Goal: Transaction & Acquisition: Purchase product/service

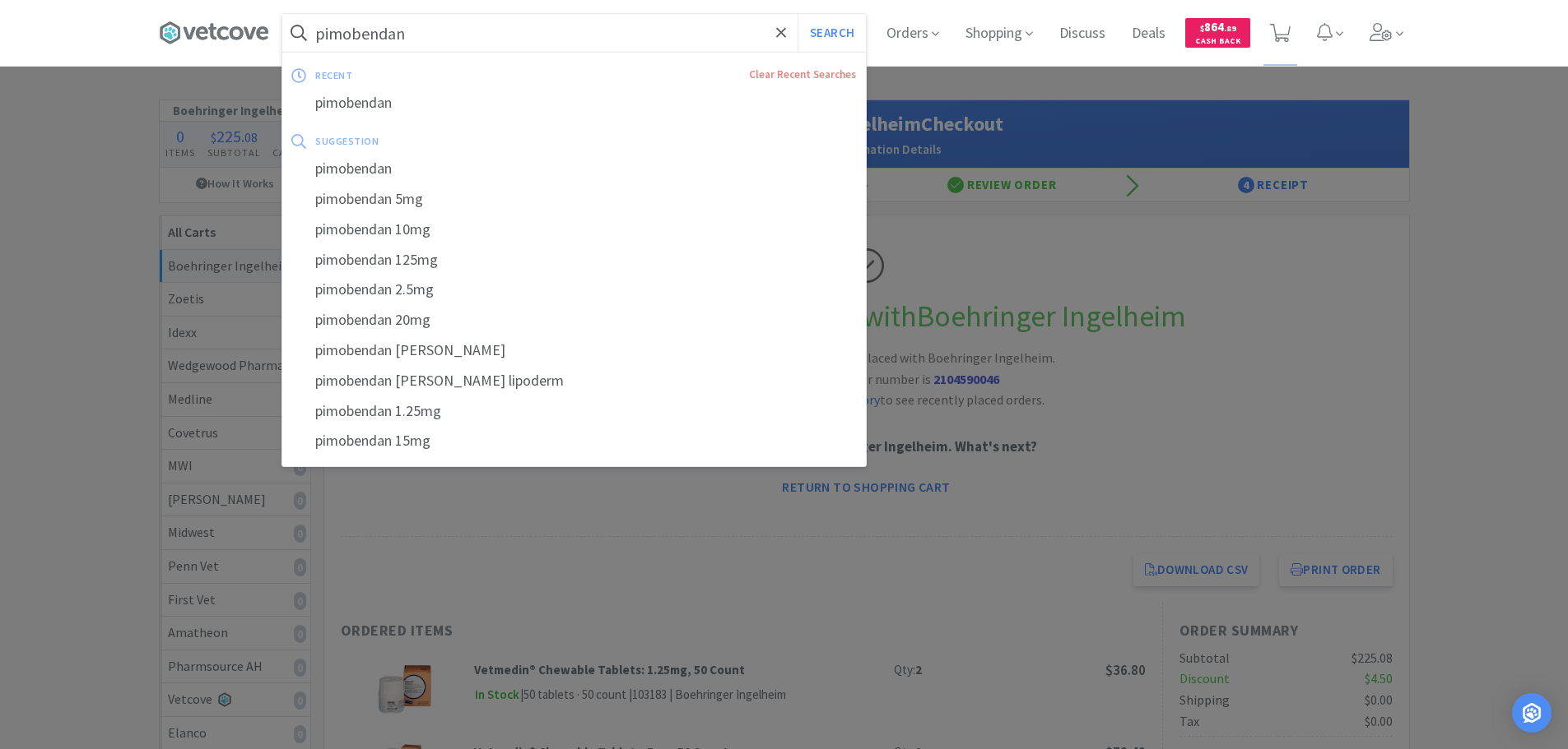
click at [626, 49] on input "pimobendan" at bounding box center [574, 32] width 584 height 38
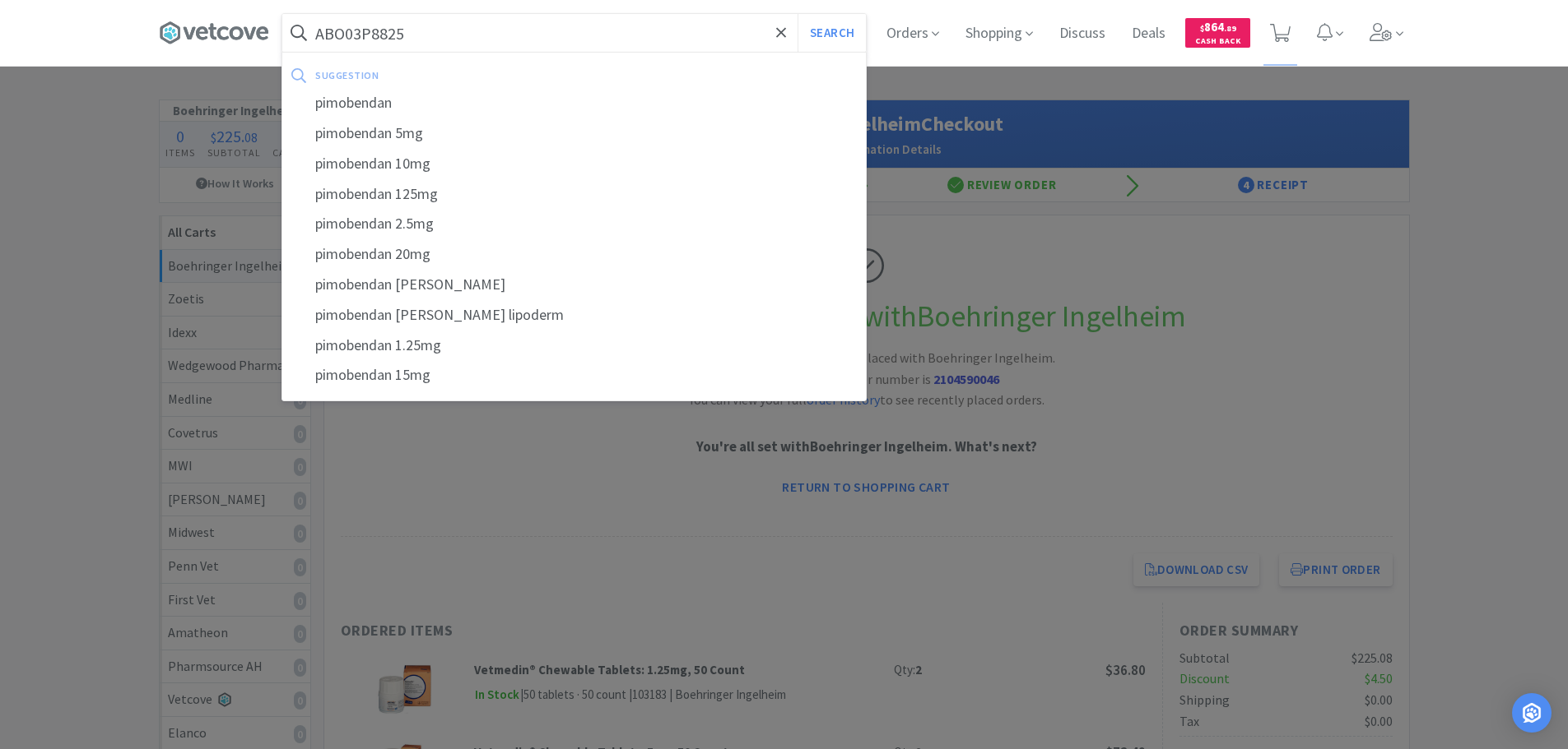
type input "ABO03P8825"
click at [797, 14] on button "Search" at bounding box center [832, 32] width 69 height 38
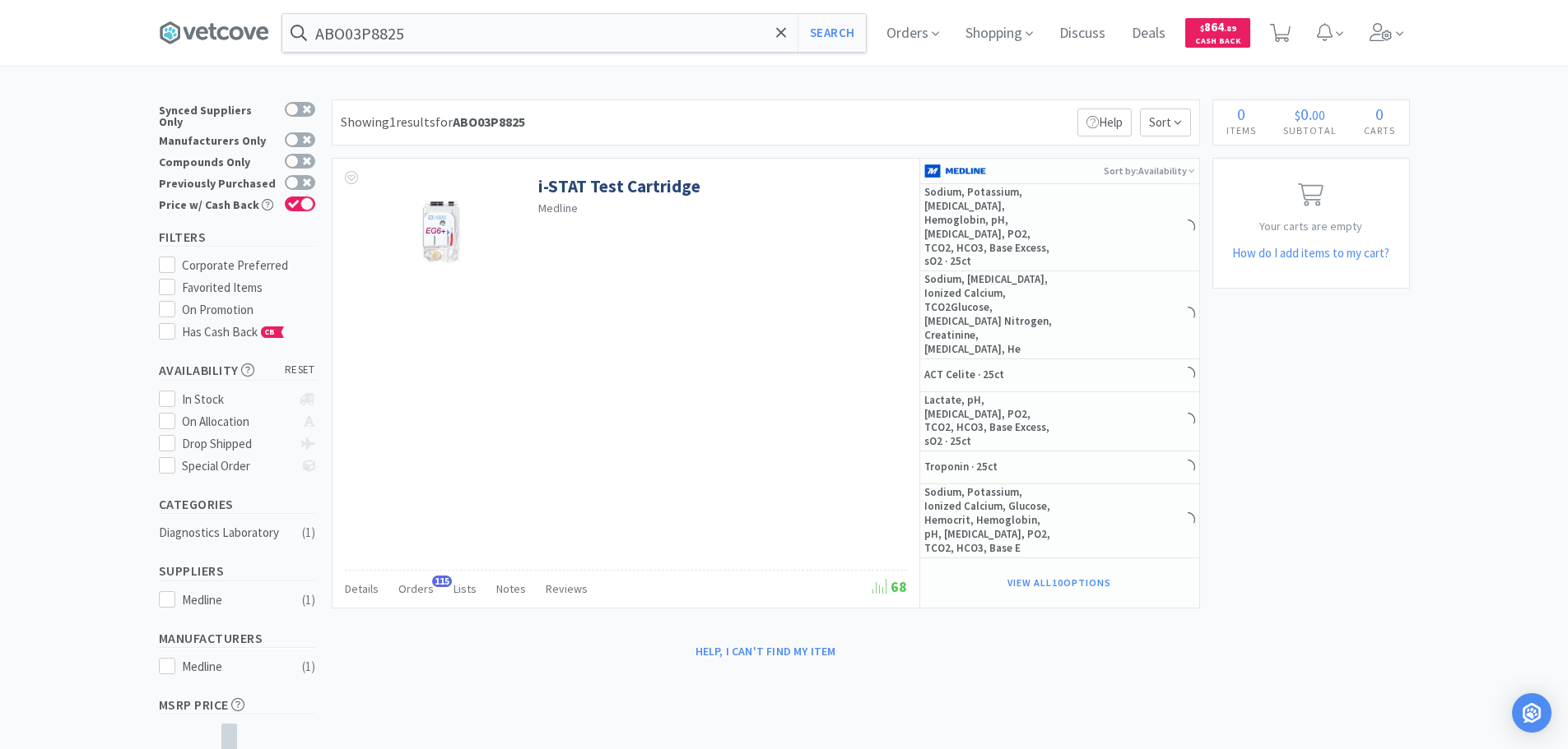
click at [838, 116] on div "Showing 1 results for ABO03P8825 Filters Help Sort" at bounding box center [766, 122] width 868 height 46
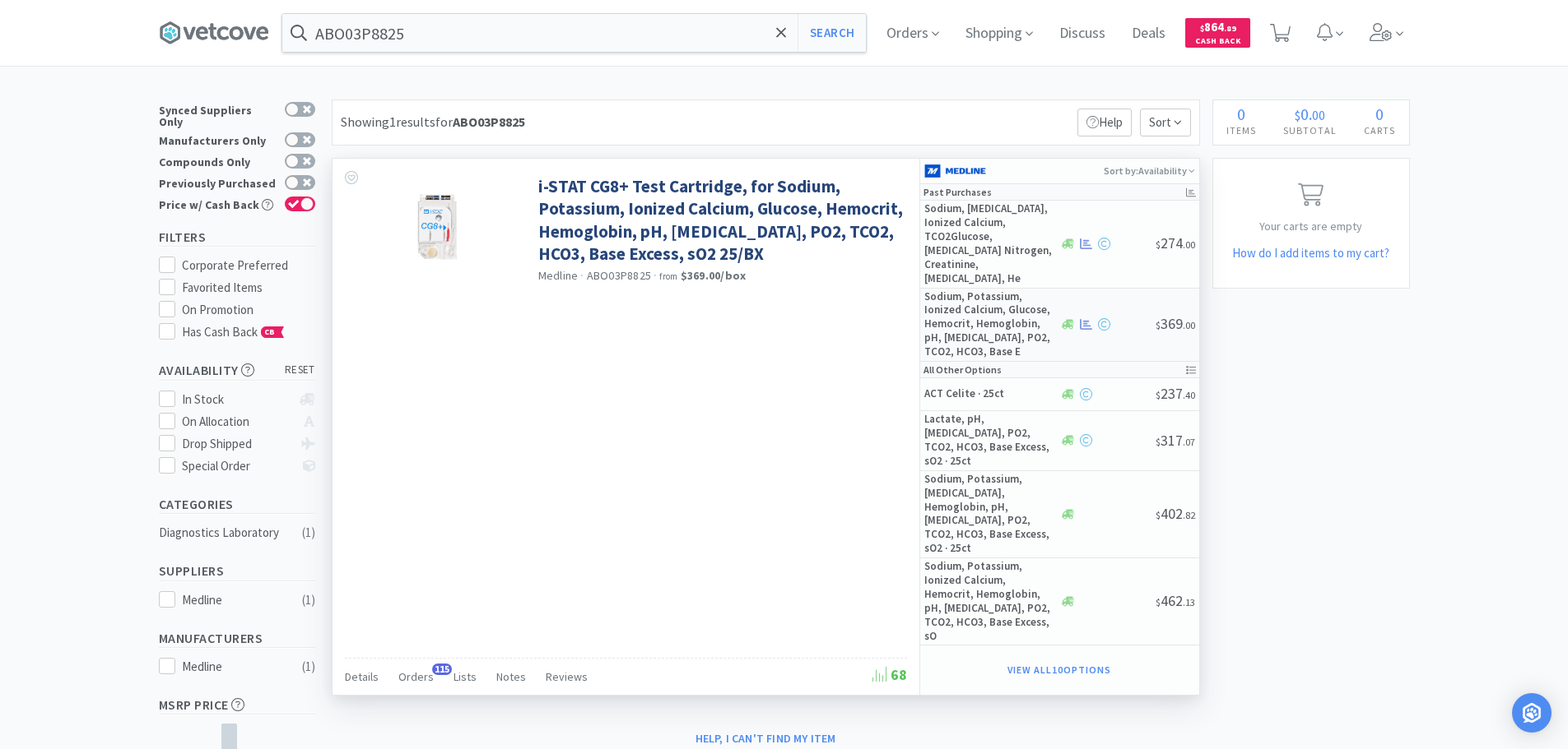
click at [1128, 318] on div at bounding box center [1107, 324] width 96 height 13
select select "1"
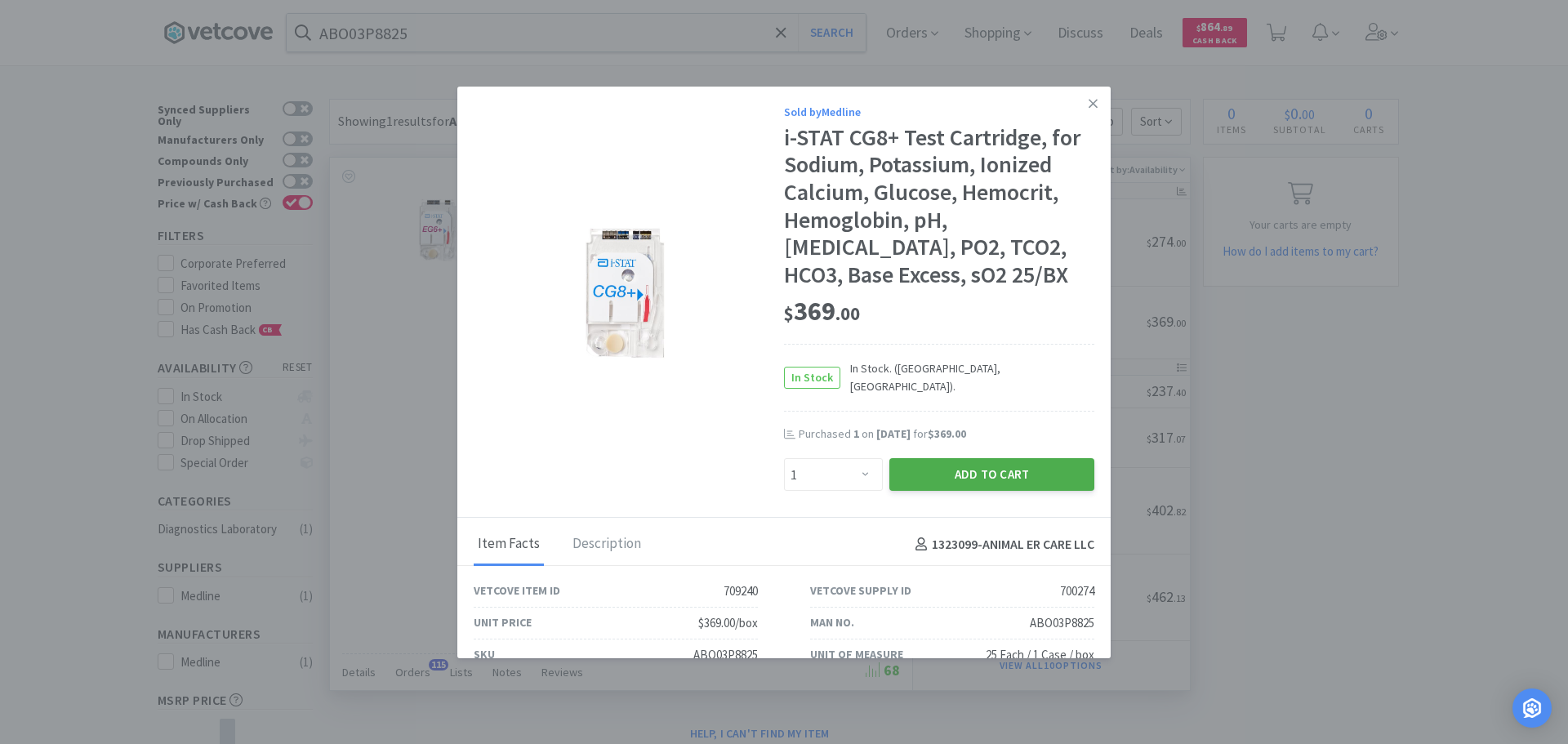
click at [1001, 458] on button "Add to Cart" at bounding box center [992, 475] width 205 height 33
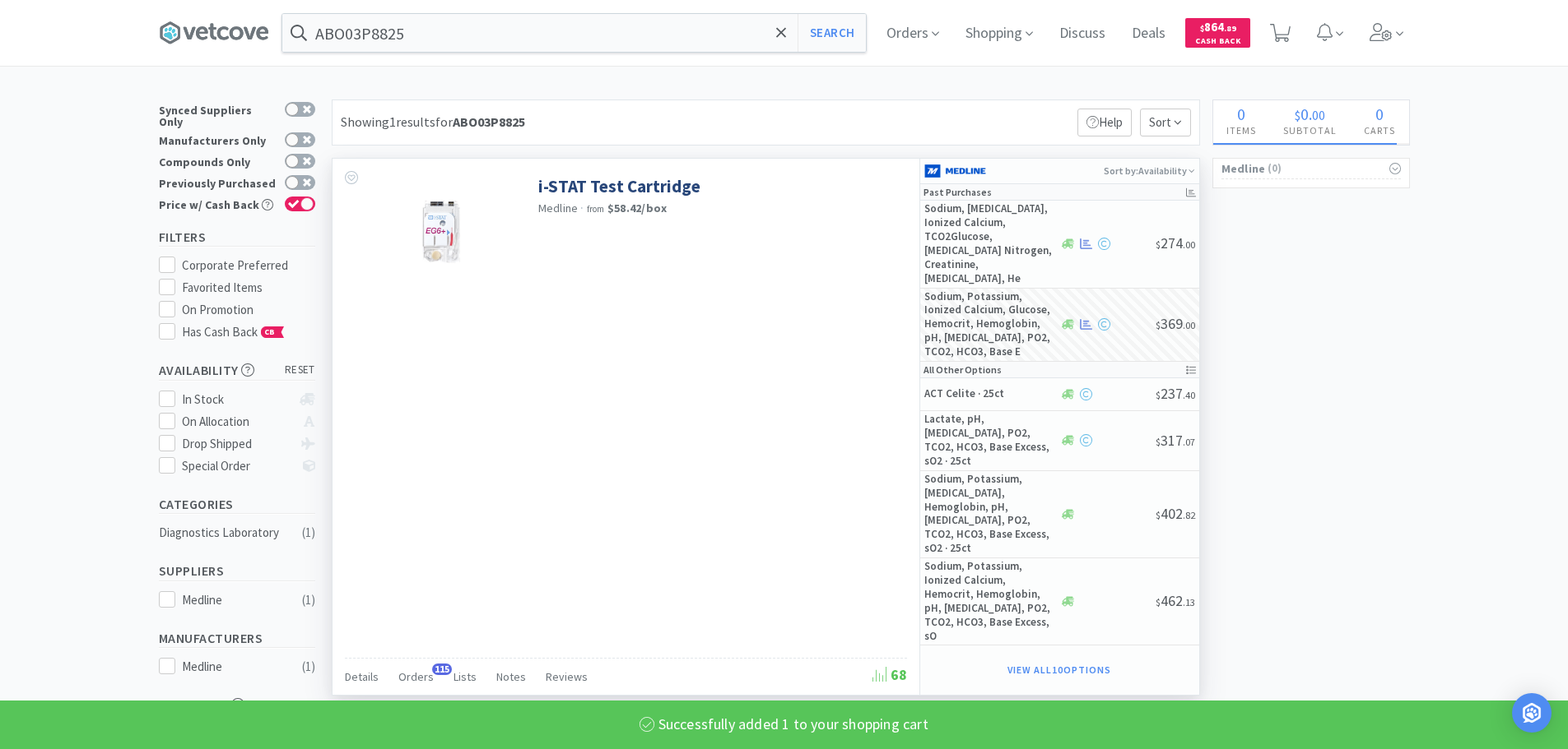
click at [1131, 238] on div at bounding box center [1107, 244] width 96 height 13
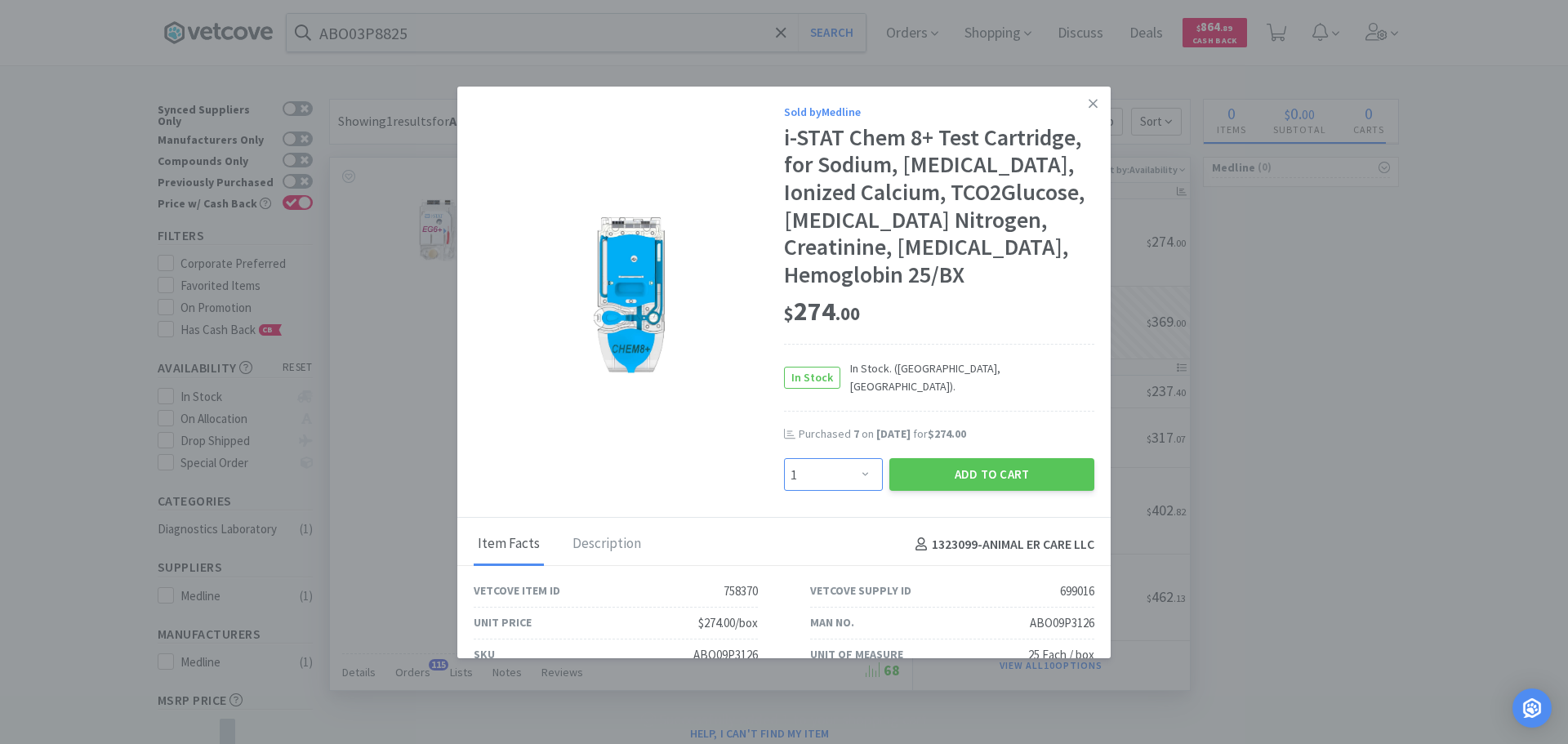
click at [837, 458] on select "Enter Quantity 1 2 3 4 5 6 7 8 9 10 11 12 13 14 15 16 17 18 19 20 Enter Quantity" at bounding box center [834, 475] width 99 height 33
select select "5"
click at [784, 458] on select "Enter Quantity 1 2 3 4 5 6 7 8 9 10 11 12 13 14 15 16 17 18 19 20 Enter Quantity" at bounding box center [834, 475] width 99 height 33
click at [930, 473] on button "Add to Cart" at bounding box center [992, 475] width 205 height 33
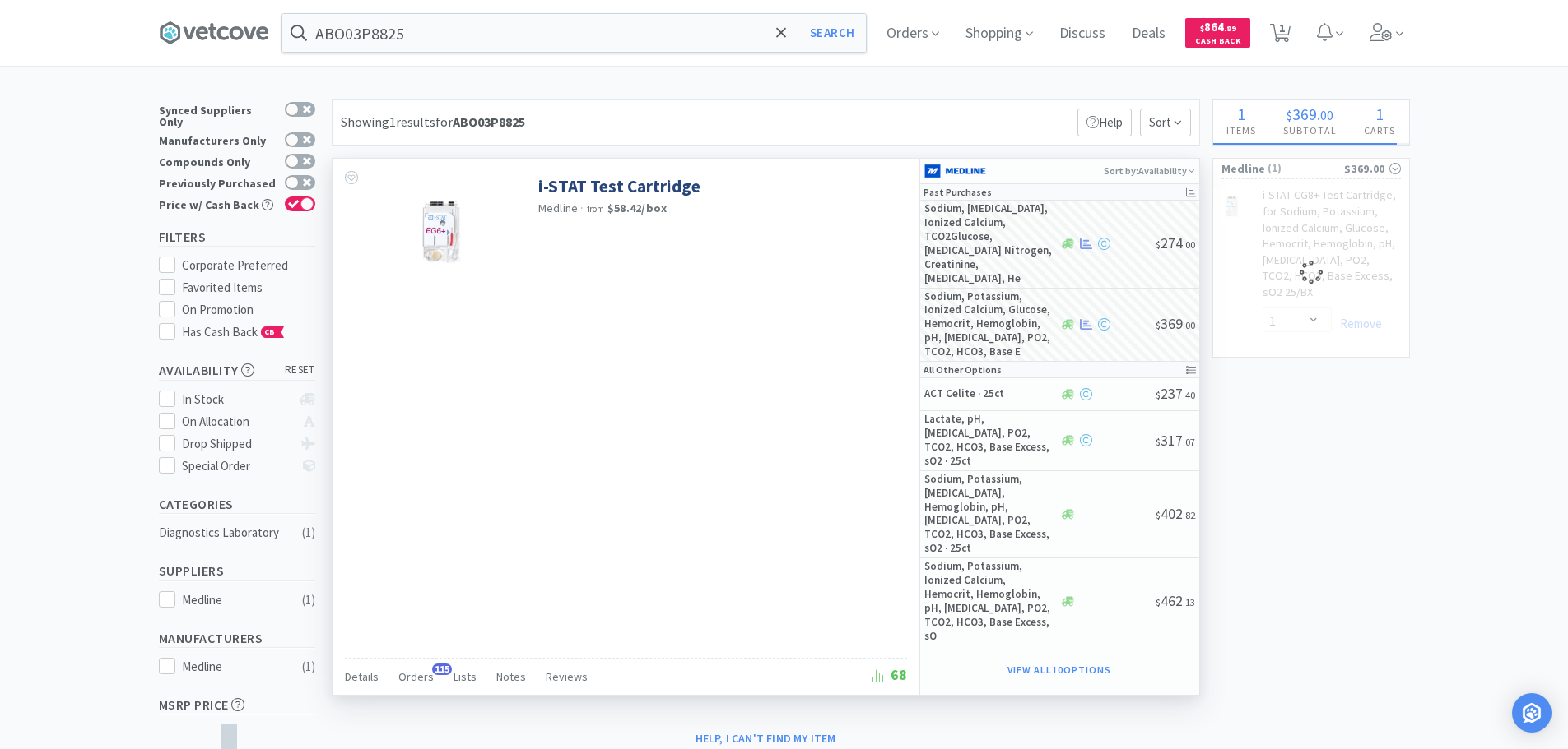
click at [1485, 236] on div "× Filter Results Synced Suppliers Only Manufacturers Only Compounds Only Previo…" at bounding box center [784, 497] width 1568 height 795
select select "5"
select select "1"
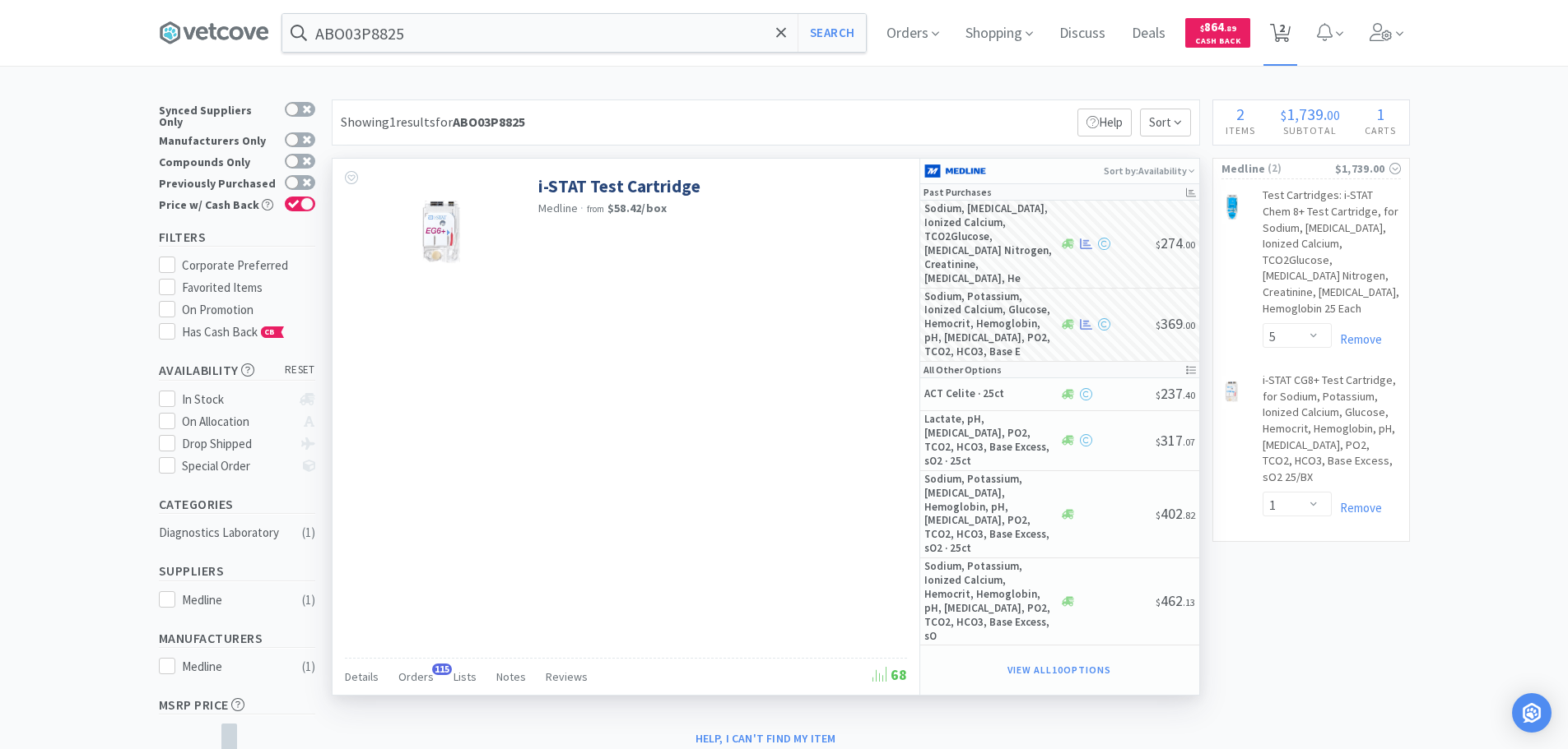
click at [1297, 45] on span "2" at bounding box center [1280, 32] width 33 height 66
select select "5"
select select "1"
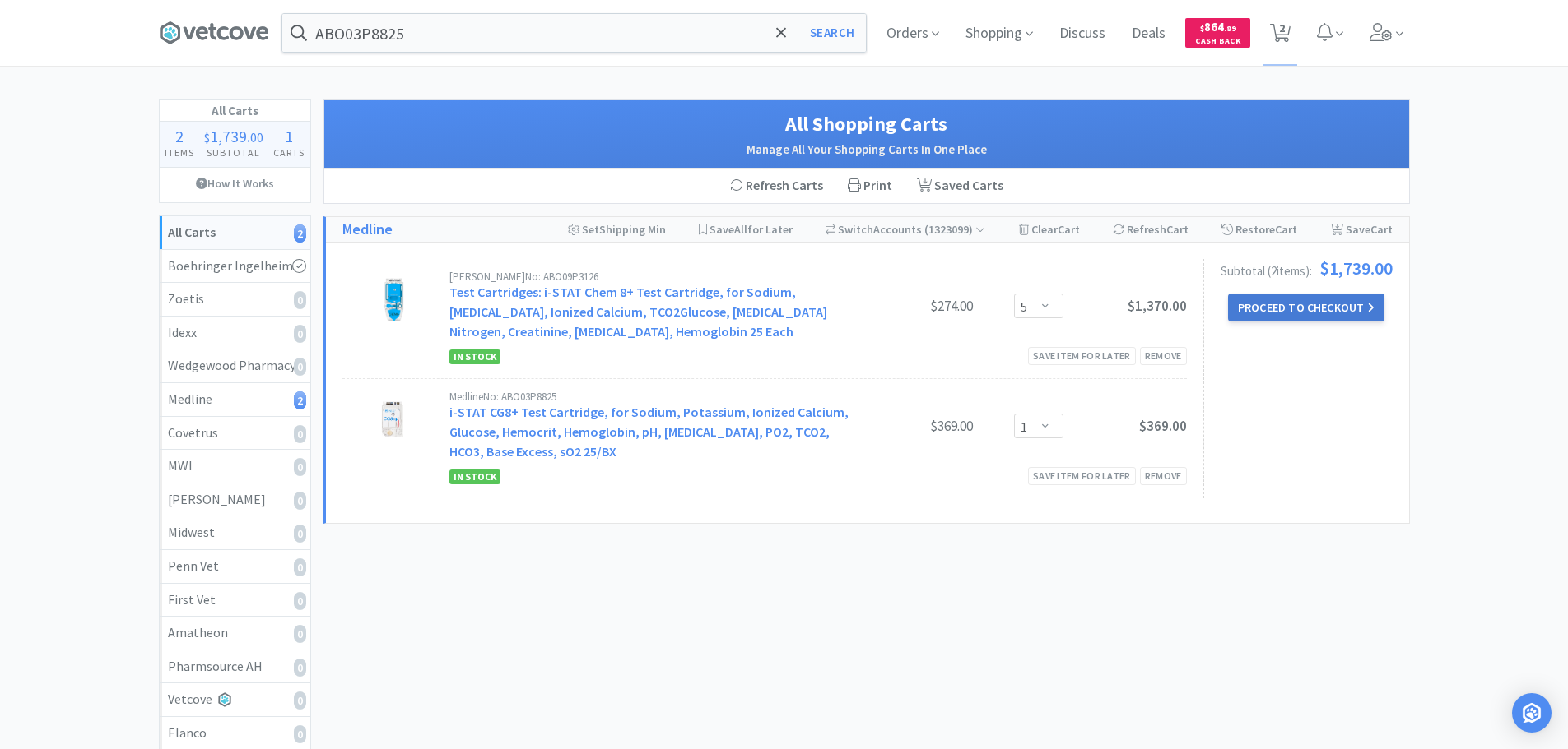
click at [1311, 302] on button "Proceed to Checkout" at bounding box center [1307, 307] width 157 height 28
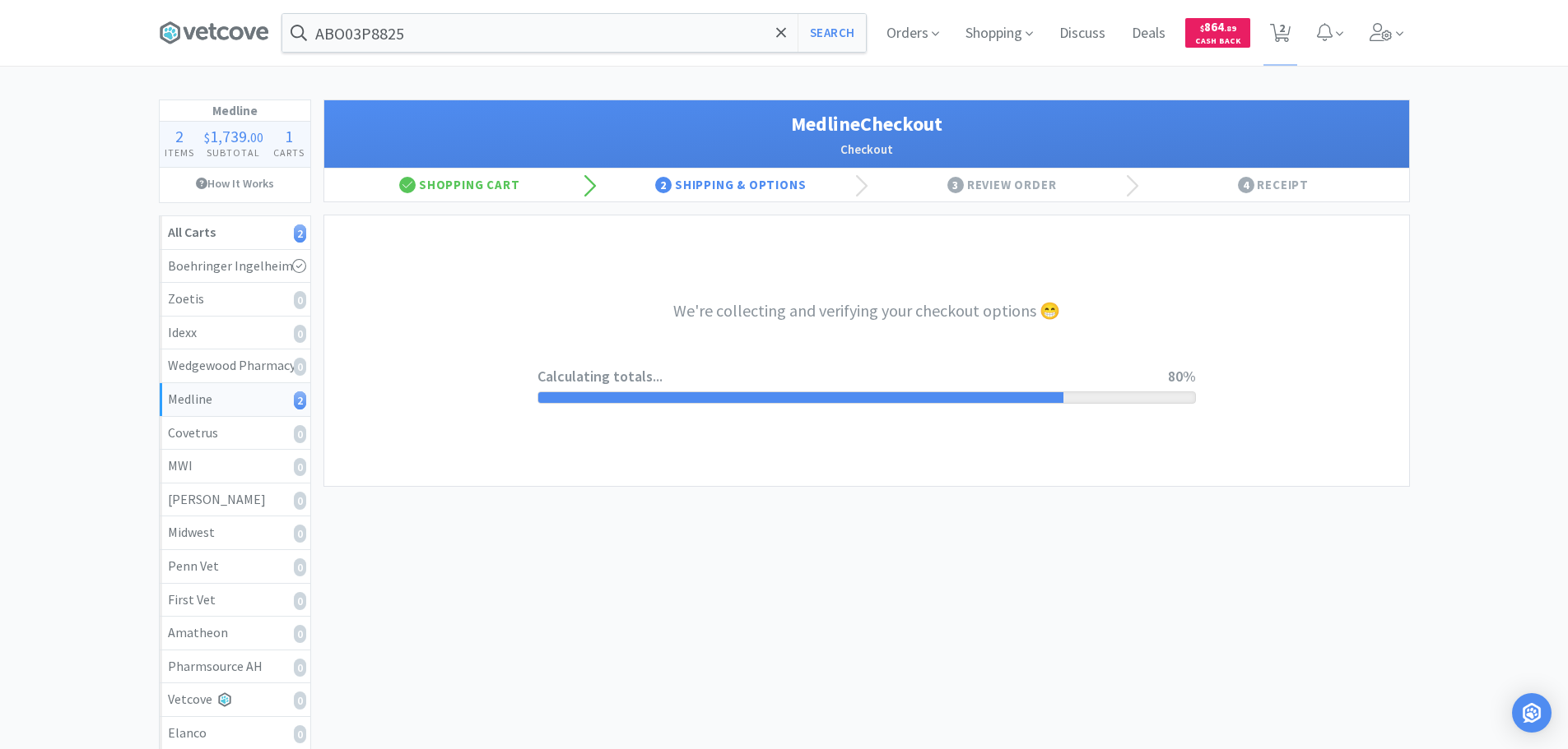
select select "7c1b672e5998c24572f3a1527d01e6d9"
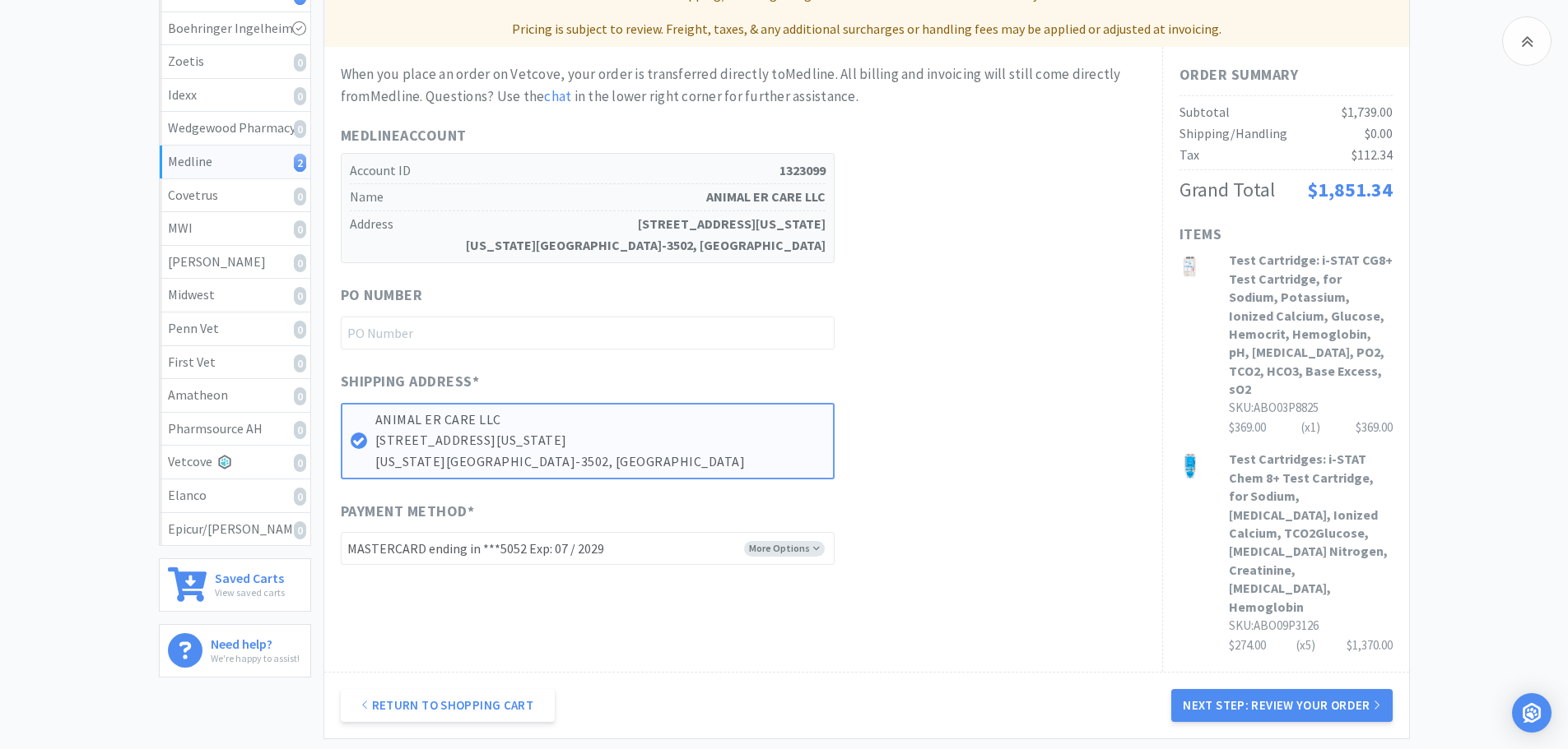
scroll to position [247, 0]
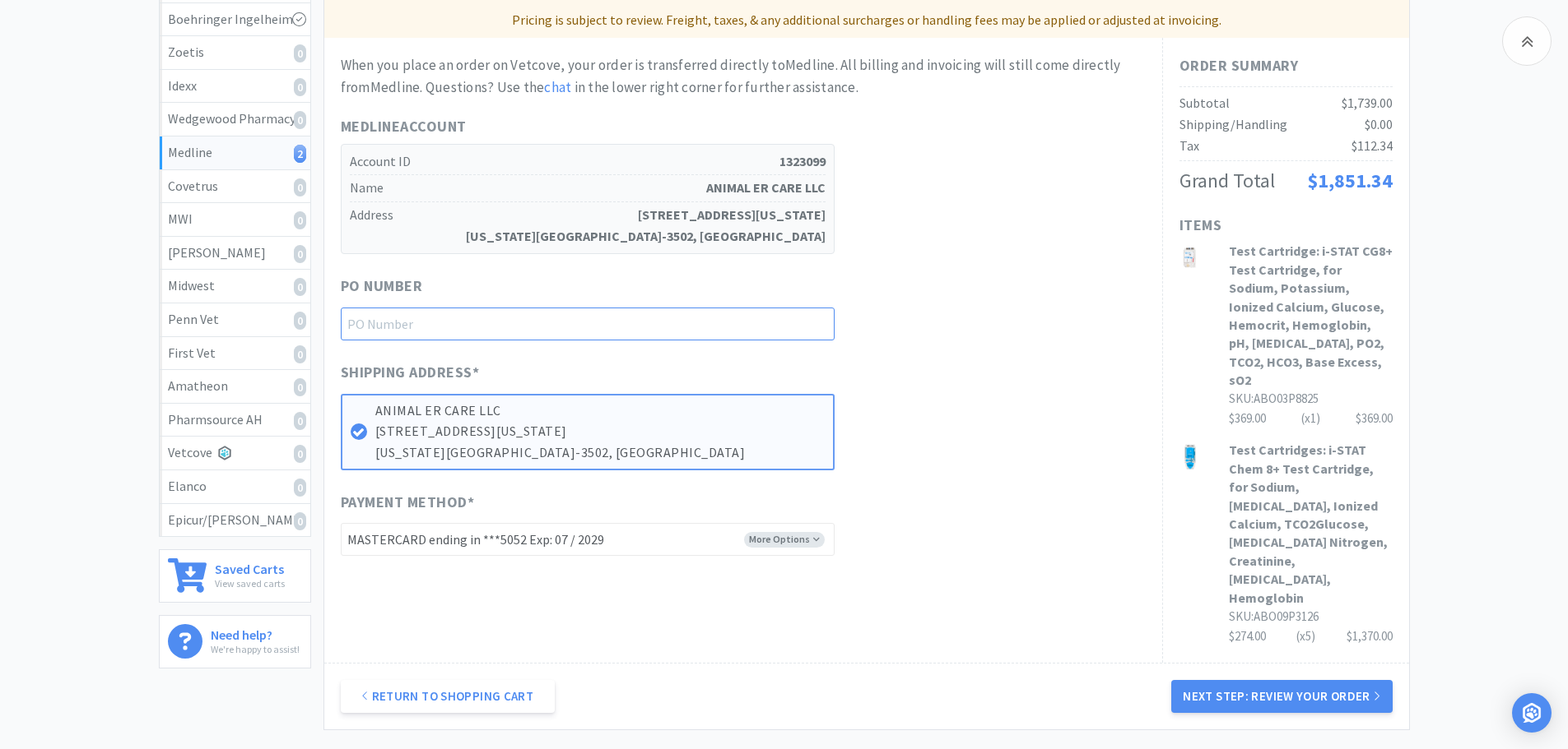
click at [666, 328] on input "text" at bounding box center [588, 324] width 494 height 33
paste input "1145157"
type input "1145157"
click at [1268, 680] on button "Next Step: Review Your Order" at bounding box center [1281, 697] width 220 height 33
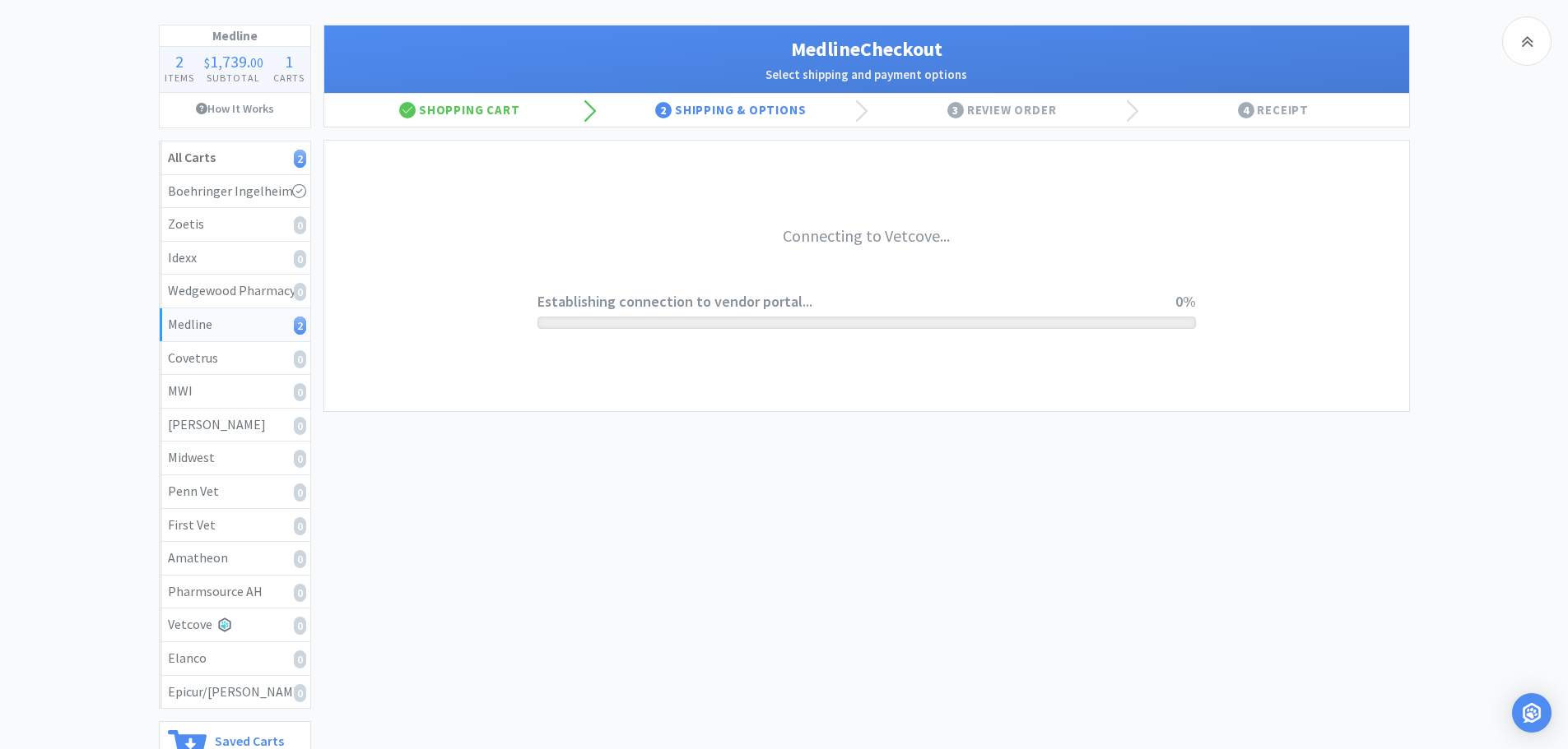
scroll to position [0, 0]
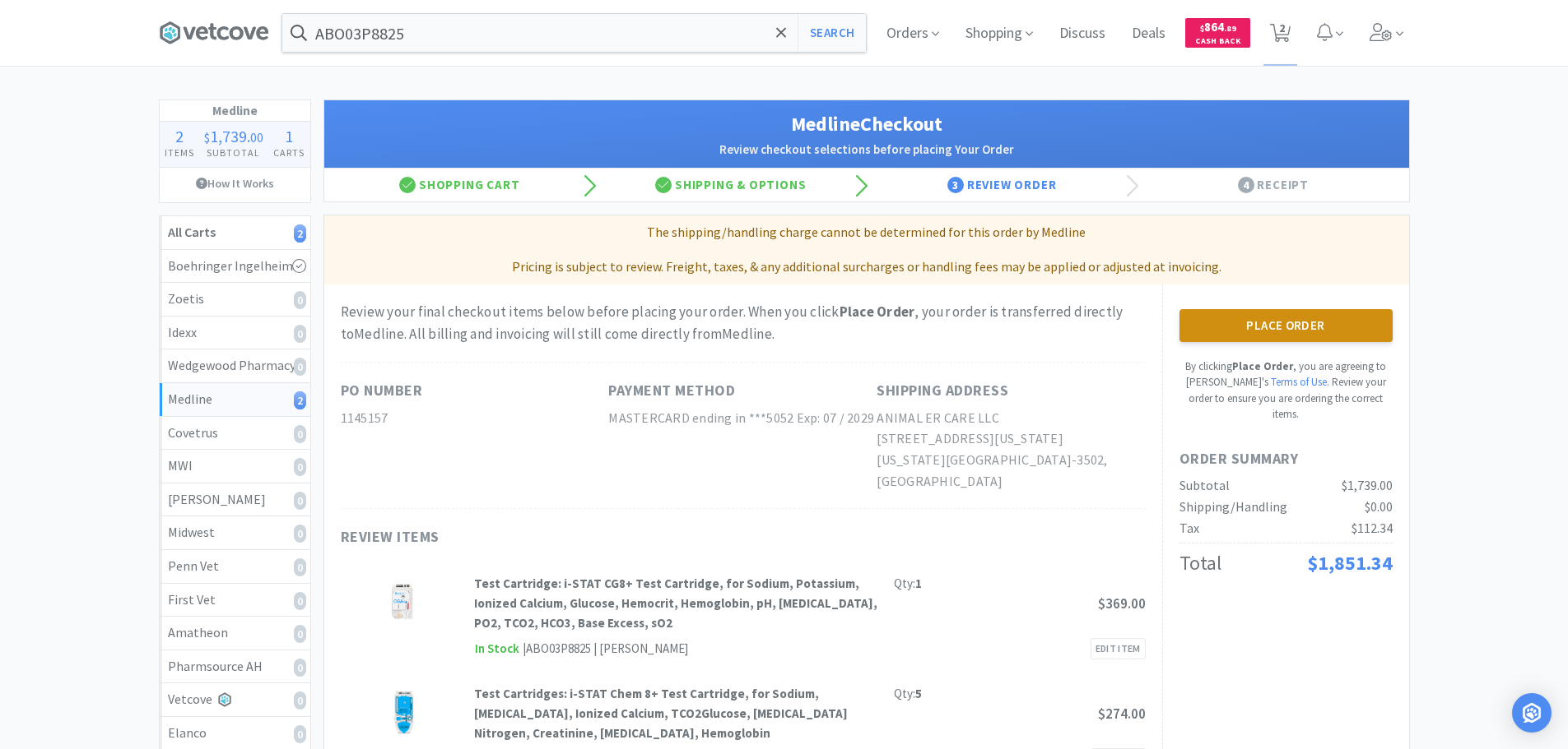
click at [1294, 339] on button "Place Order" at bounding box center [1286, 326] width 214 height 33
